Goal: Task Accomplishment & Management: Manage account settings

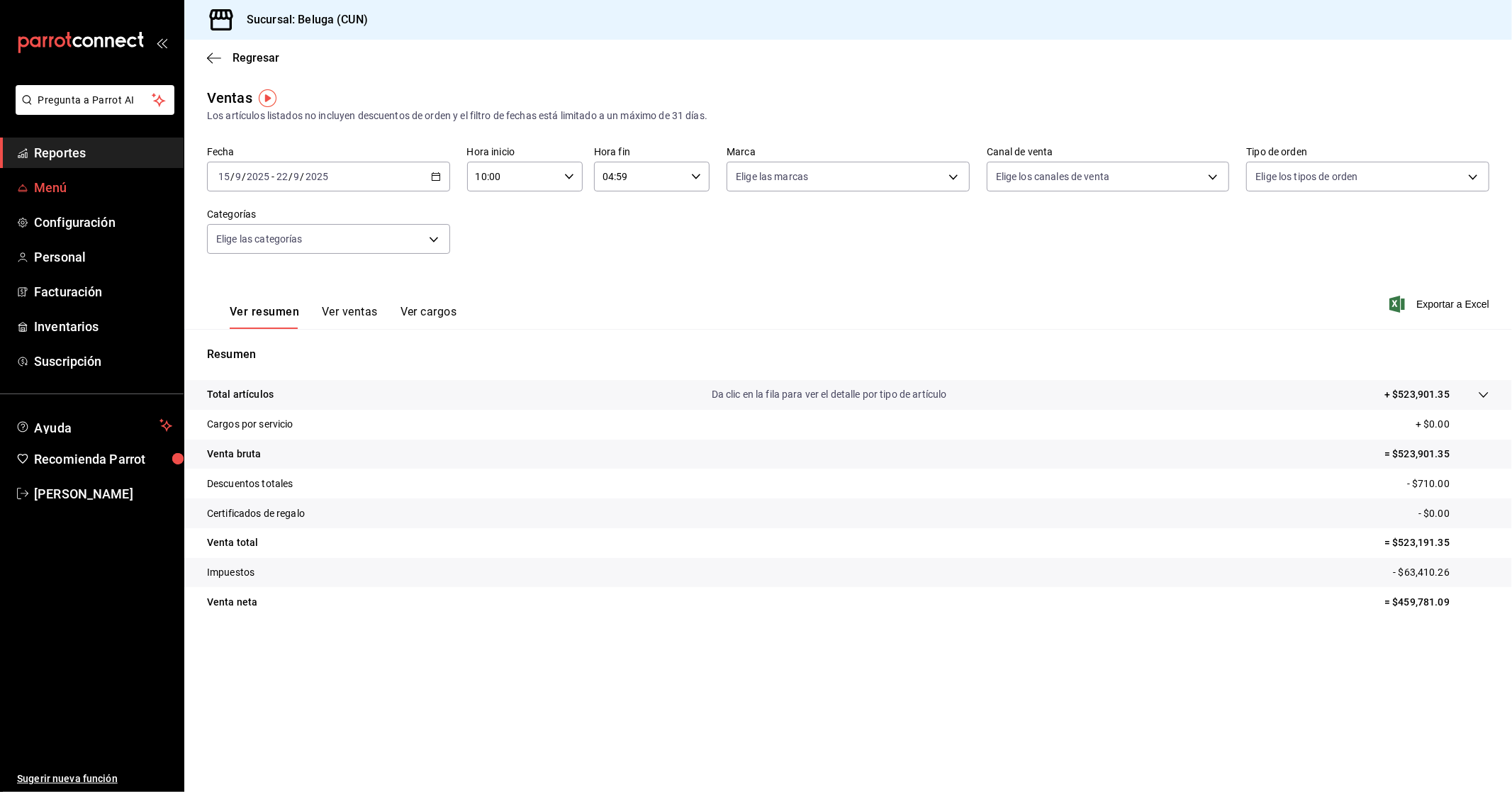
click at [78, 186] on span "Menú" at bounding box center [103, 188] width 138 height 19
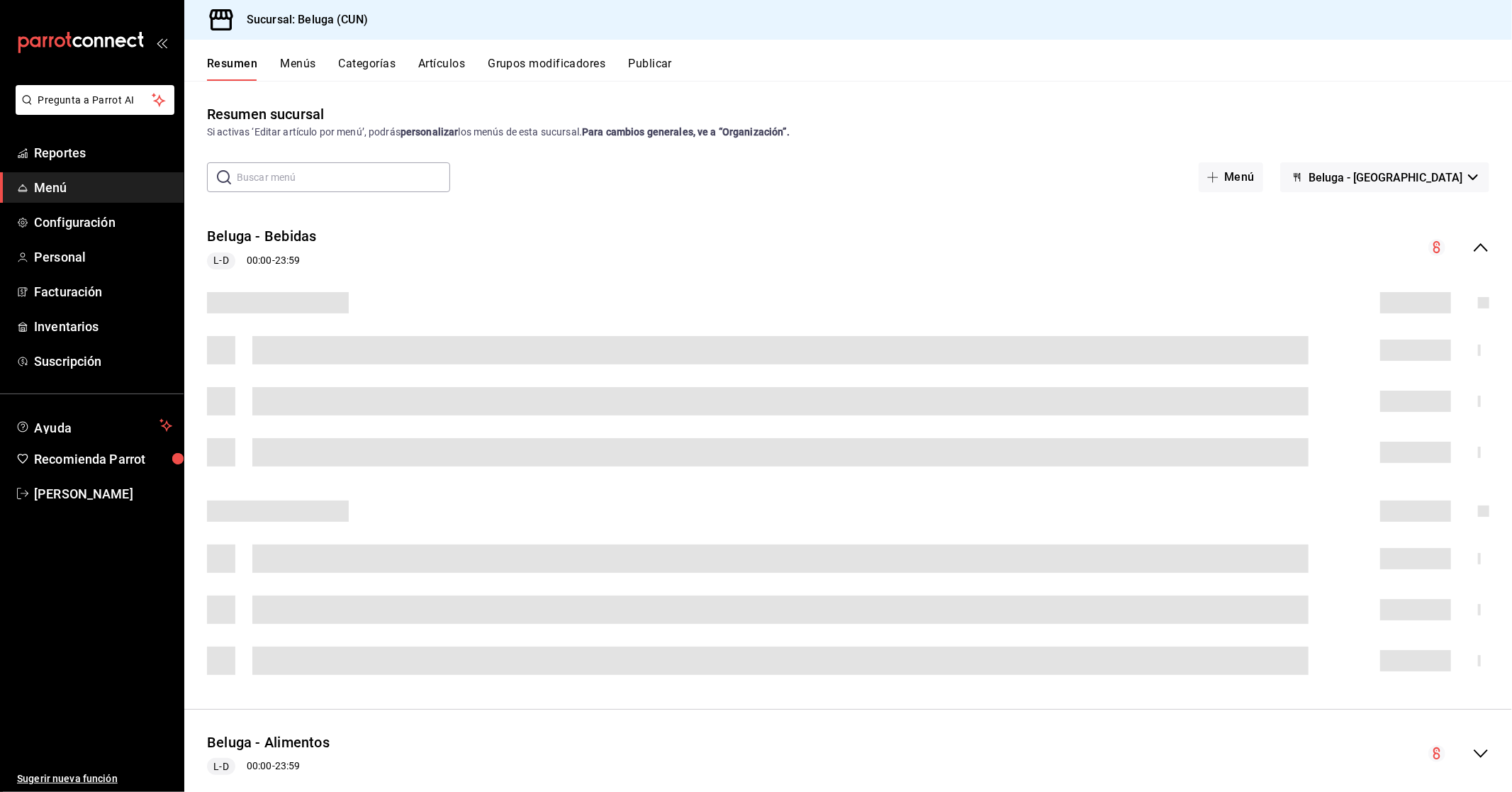
click at [351, 170] on input "text" at bounding box center [343, 177] width 213 height 28
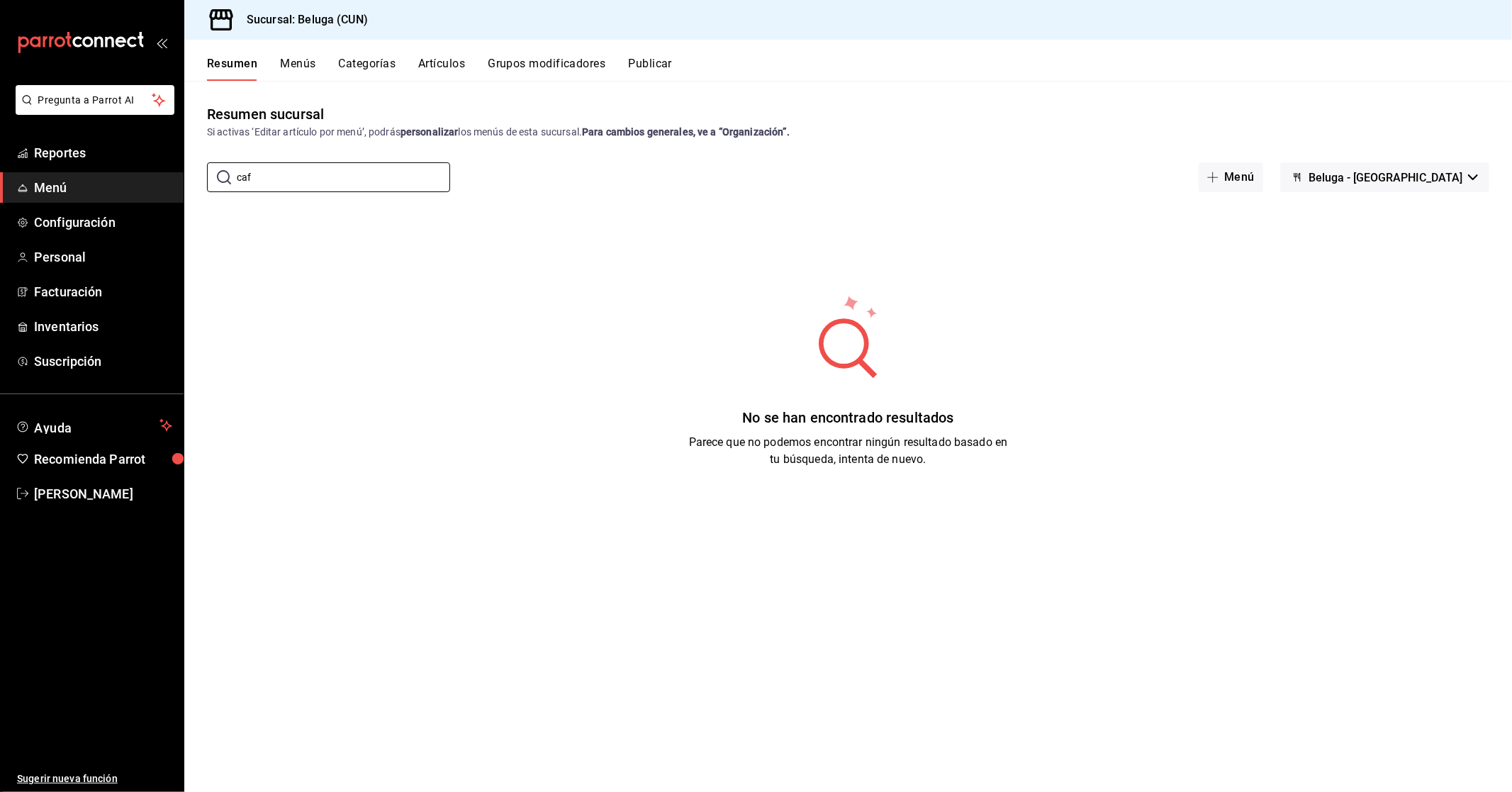
type input "caf"
click at [443, 72] on button "Artículos" at bounding box center [442, 69] width 47 height 24
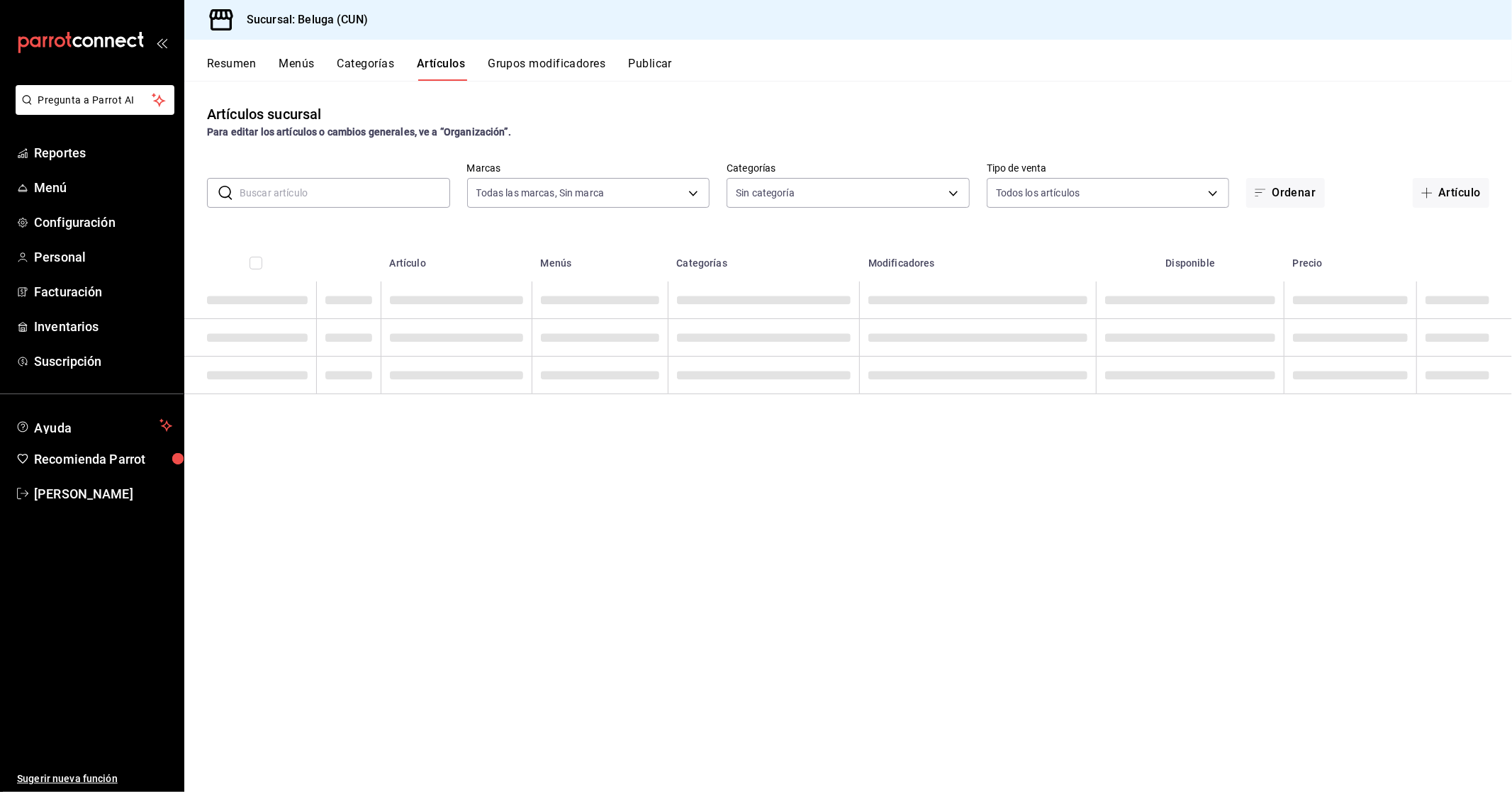
type input "90810656-3b3d-4791-b9ad-32ddd7495a71"
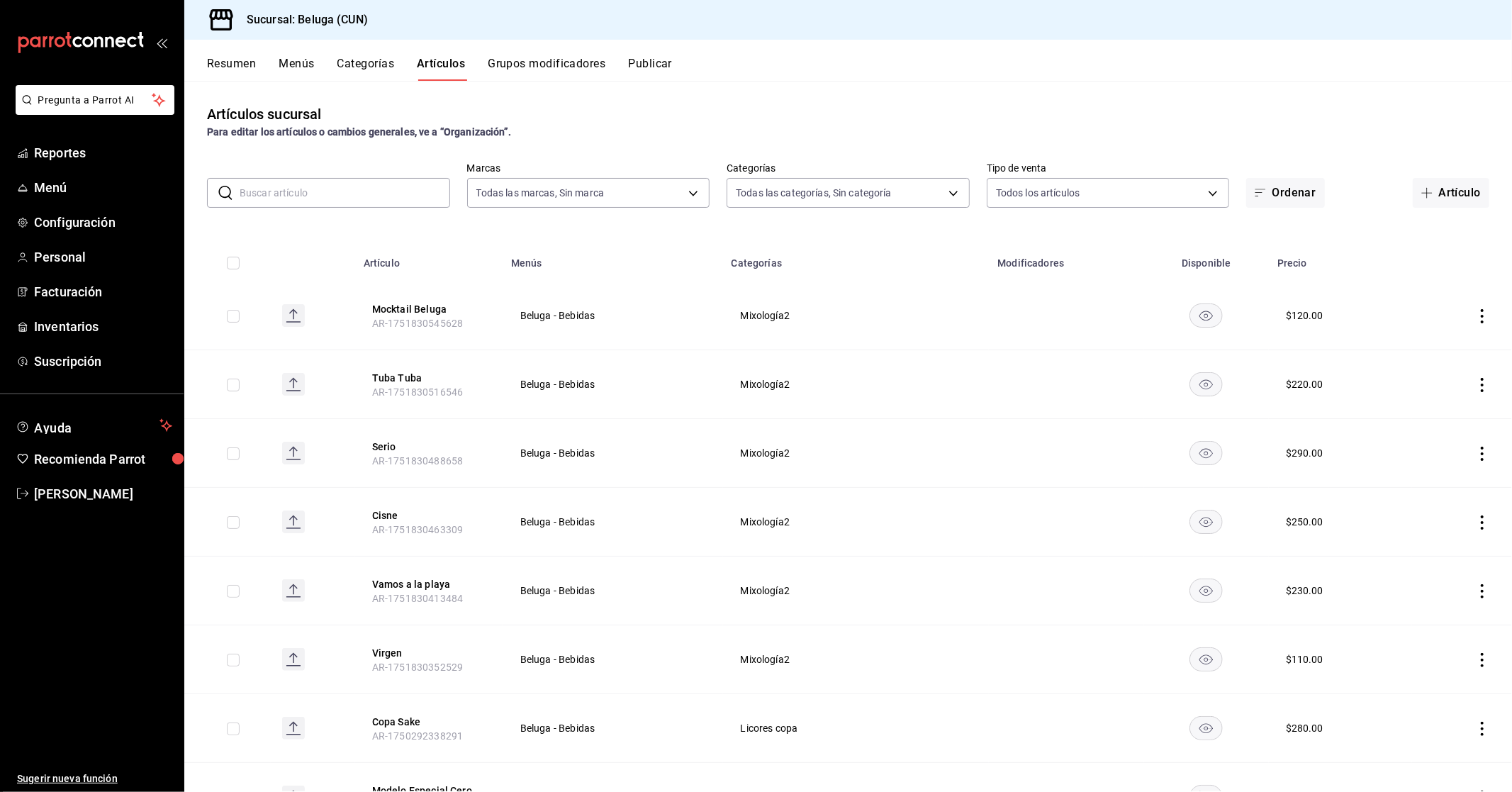
type input "9f55827c-5d1d-49dd-a06b-f890e1c97d46,76200984-1f3d-4ad7-a828-093dbbb6f79f,b3943…"
click at [349, 195] on input "text" at bounding box center [344, 193] width 211 height 28
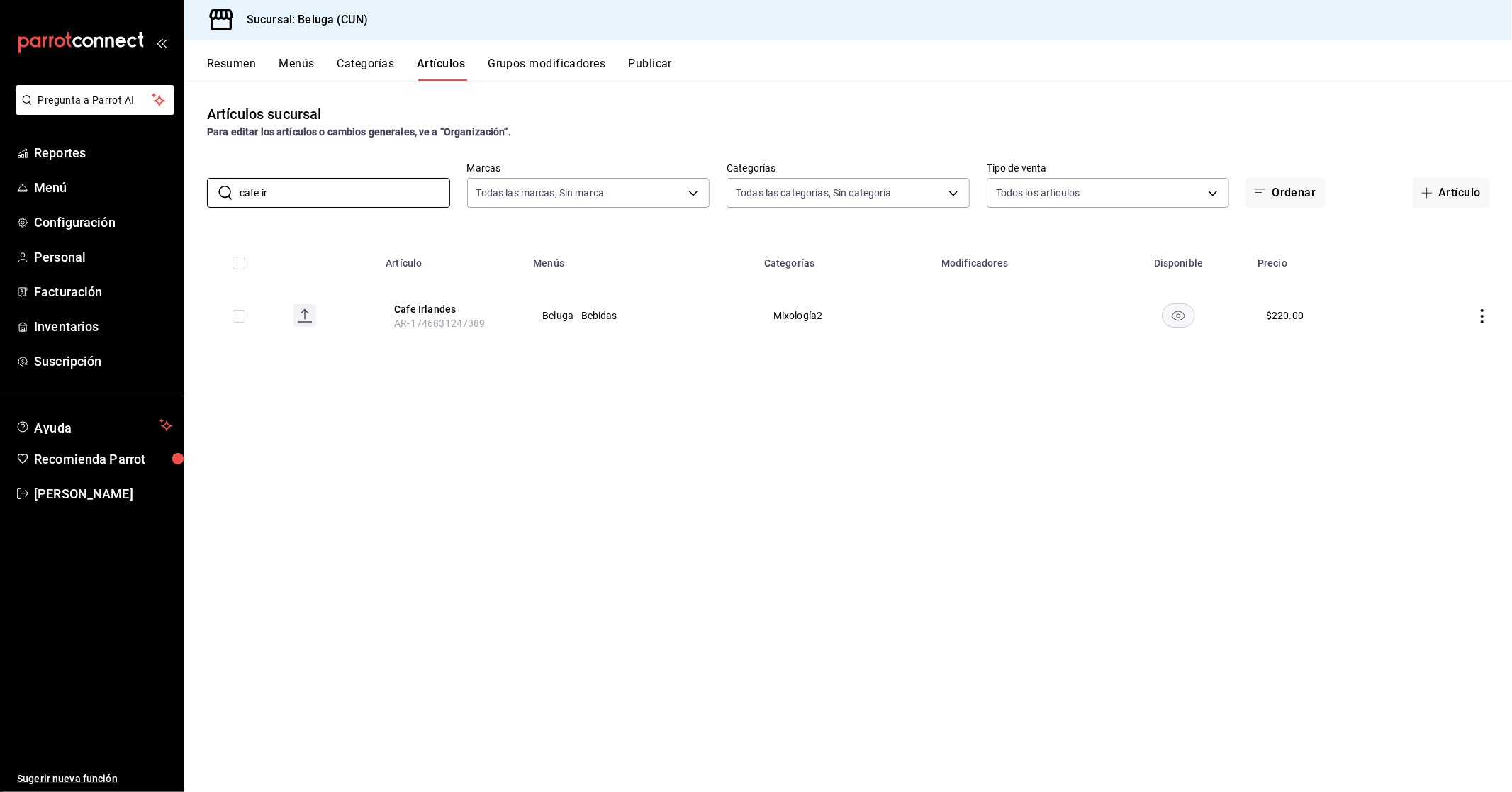
type input "cafe ir"
click at [1485, 311] on icon "actions" at bounding box center [1482, 316] width 14 height 14
click at [1195, 443] on div at bounding box center [756, 396] width 1512 height 792
click at [1480, 320] on icon "actions" at bounding box center [1482, 316] width 14 height 14
click at [1453, 344] on span "Editar" at bounding box center [1440, 348] width 37 height 15
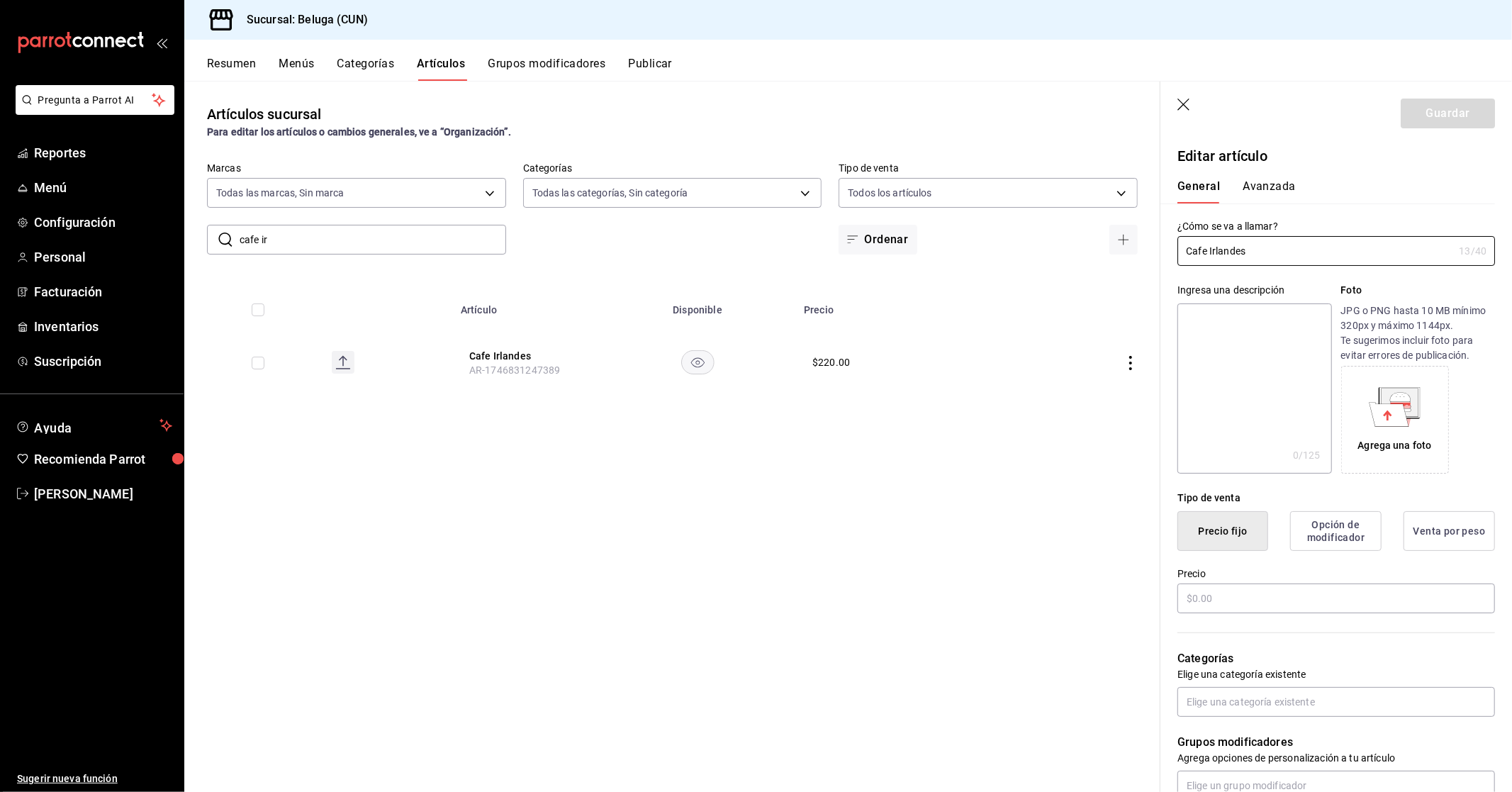
type input "$220.00"
click at [1264, 187] on button "Avanzada" at bounding box center [1269, 191] width 53 height 24
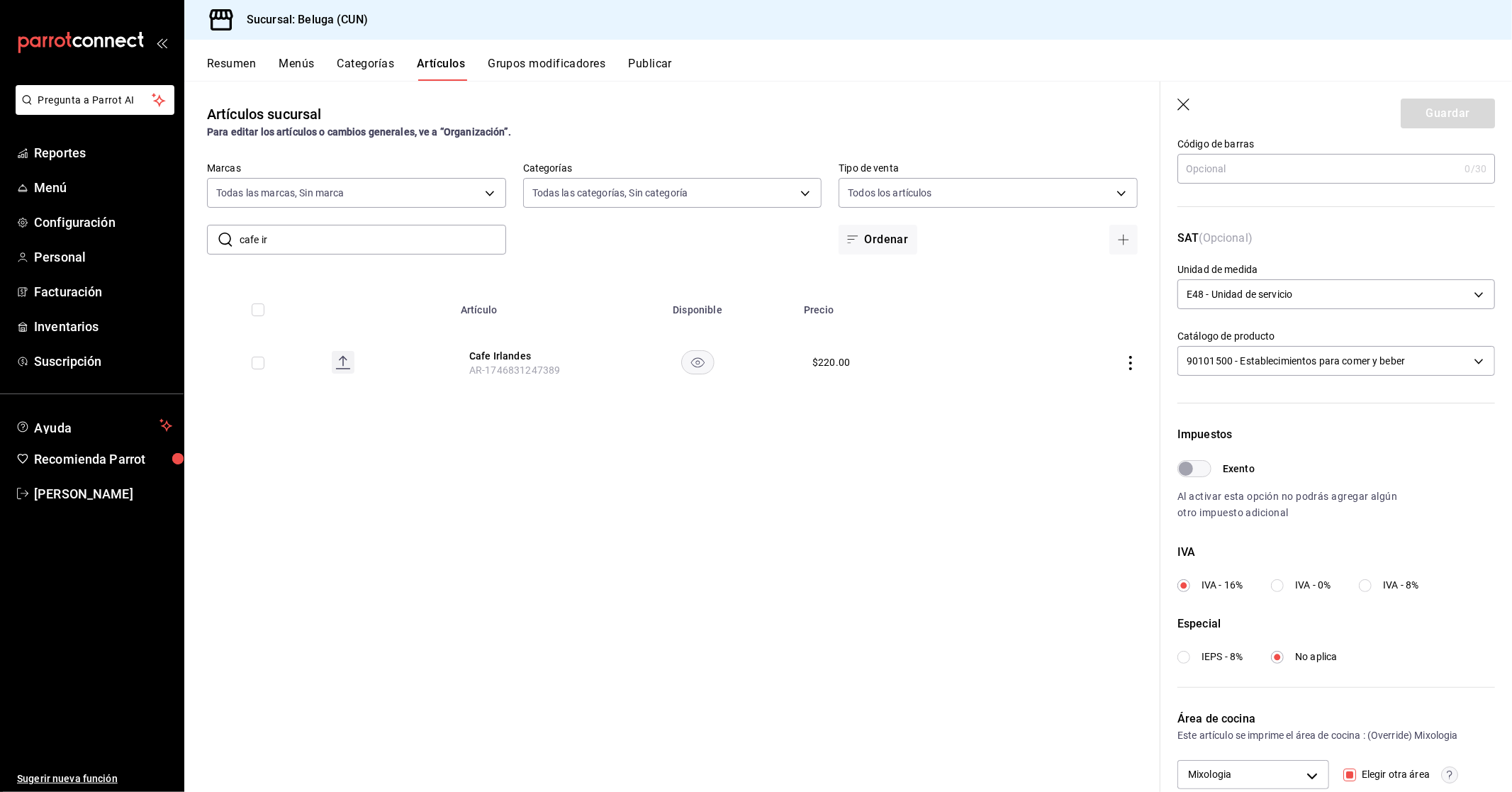
scroll to position [209, 0]
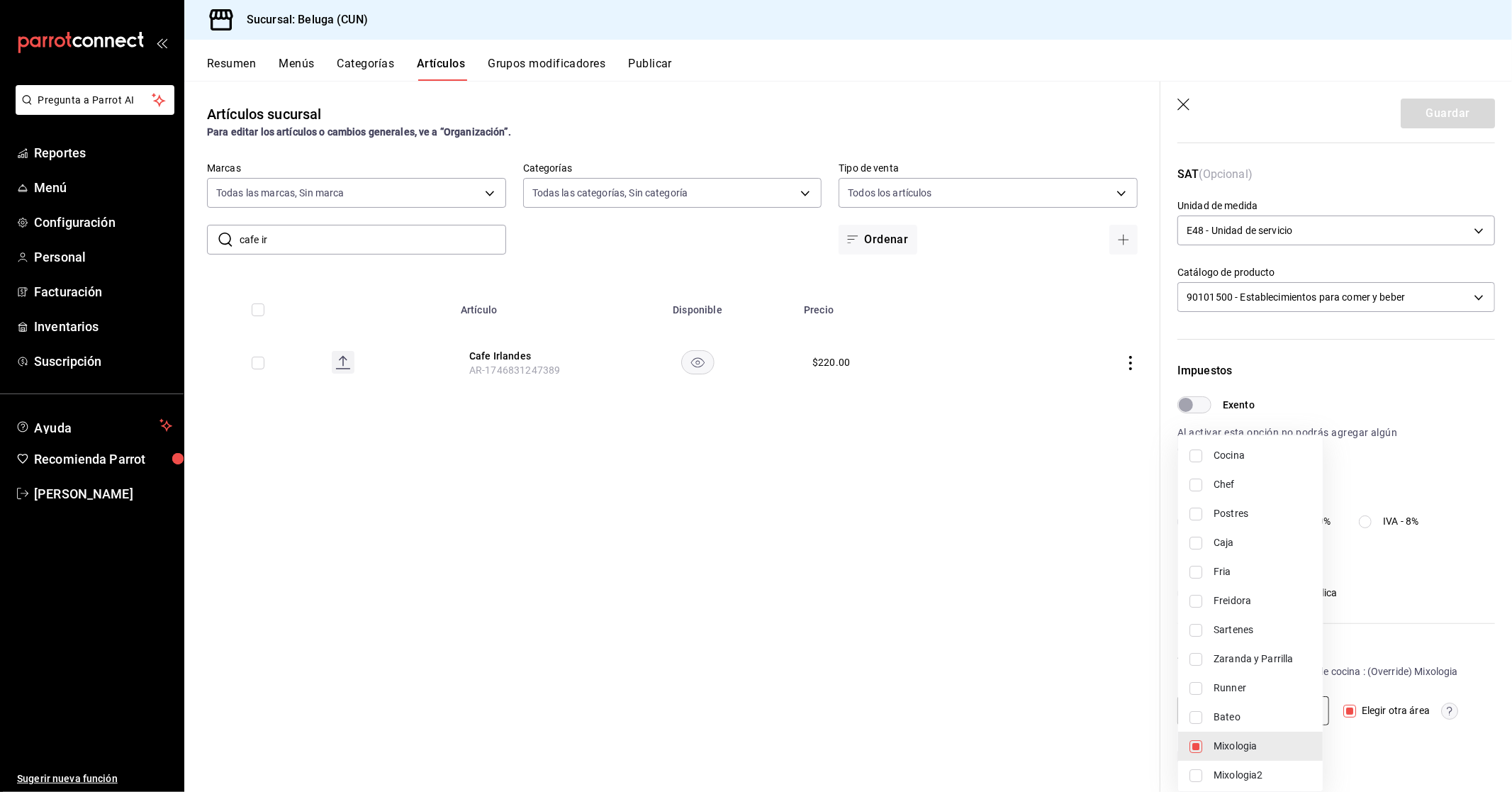
click at [1305, 712] on body "Pregunta a Parrot AI Reportes Menú Configuración Personal Facturación Inventari…" at bounding box center [756, 396] width 1512 height 792
click at [1264, 746] on span "Mixologia2" at bounding box center [1263, 742] width 98 height 15
type input "5c563e67-27ba-4415-8251-ebbde1bb4533,c7bcd9a5-0c77-43a3-aa87-892b4f8a400d"
checkbox input "true"
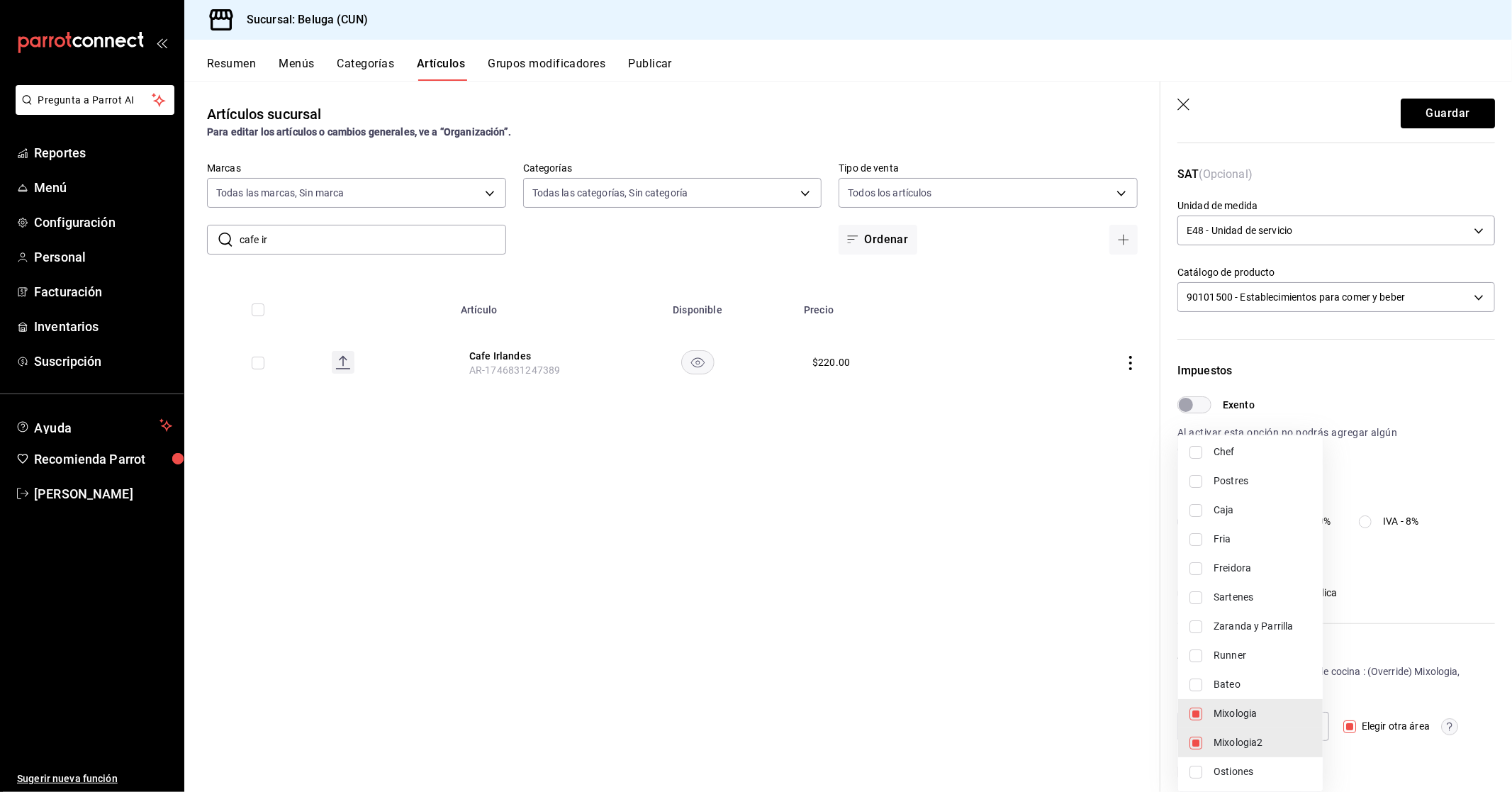
click at [1266, 718] on span "Mixologia" at bounding box center [1263, 713] width 98 height 15
type input "c7bcd9a5-0c77-43a3-aa87-892b4f8a400d"
checkbox input "false"
click at [1414, 638] on div at bounding box center [756, 396] width 1512 height 792
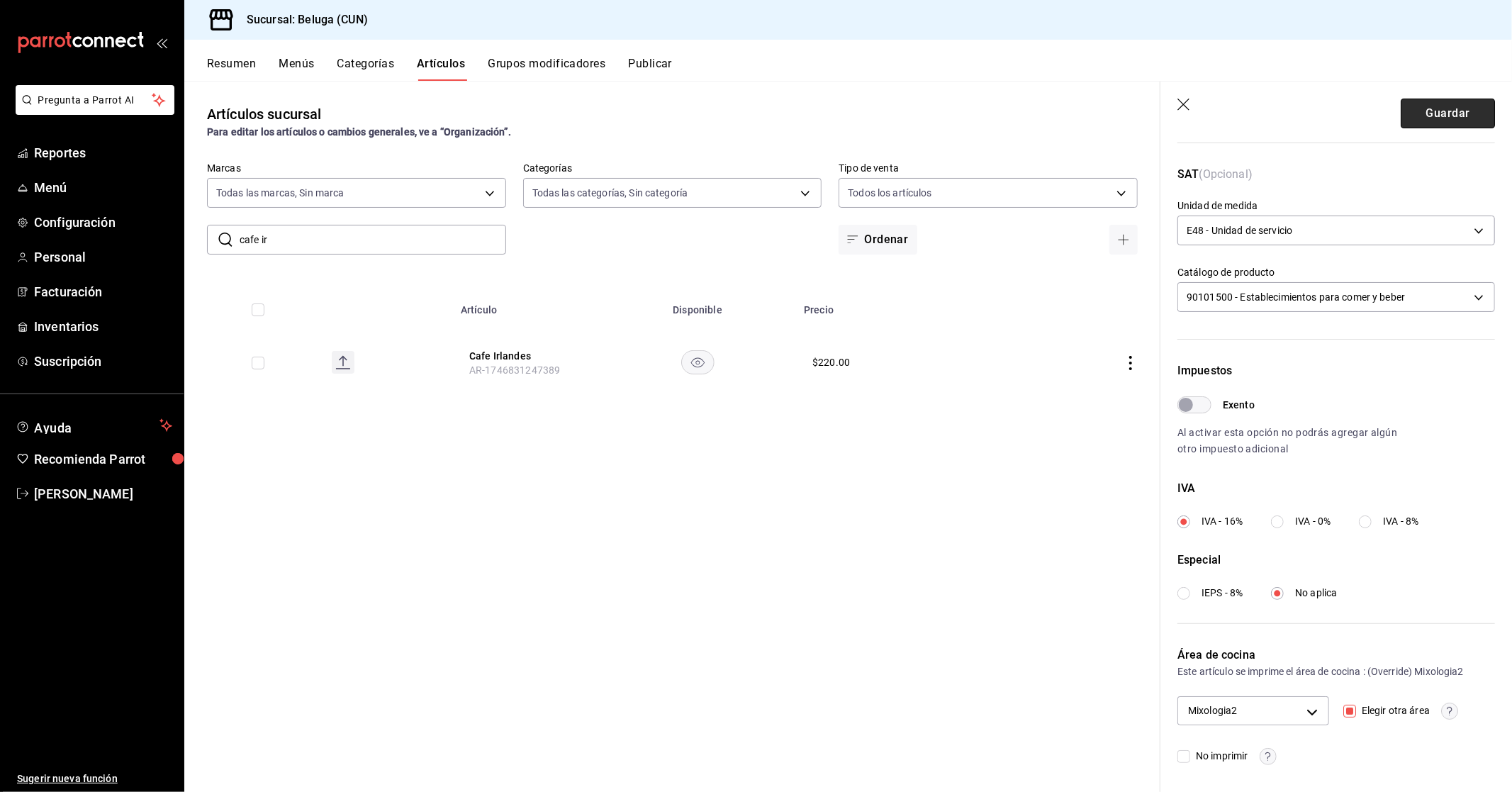
click at [1427, 114] on button "Guardar" at bounding box center [1448, 114] width 94 height 30
